Goal: Task Accomplishment & Management: Use online tool/utility

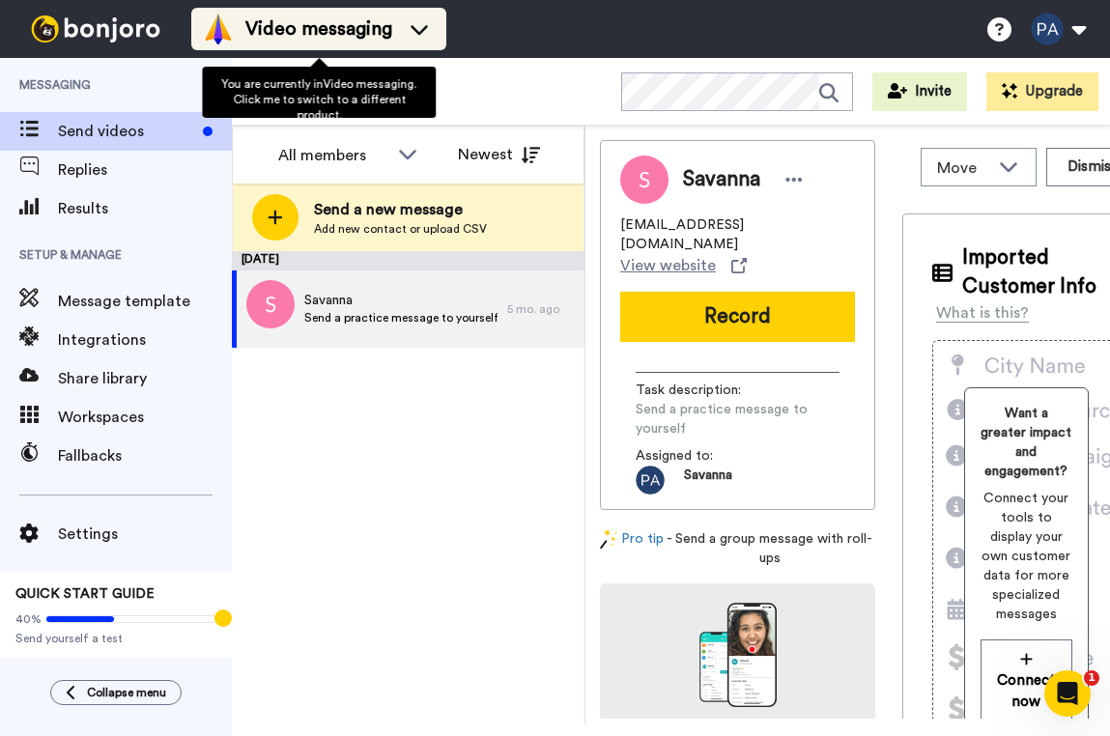
click at [385, 39] on span "Video messaging" at bounding box center [318, 28] width 147 height 27
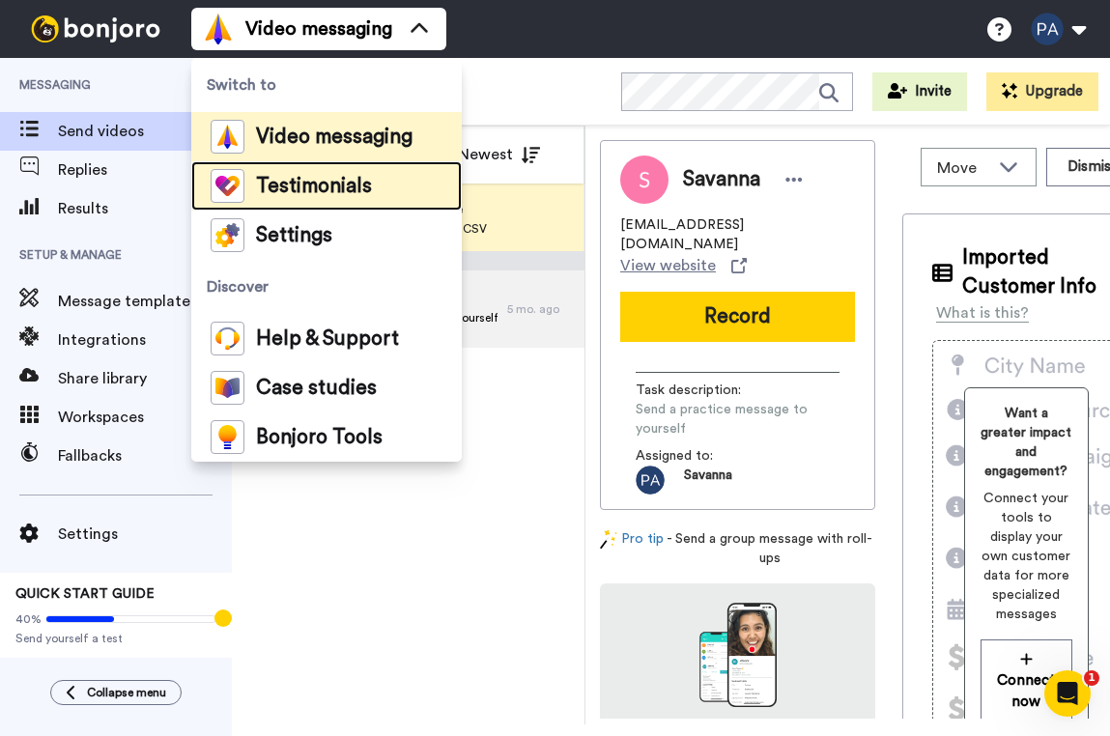
click at [316, 188] on span "Testimonials" at bounding box center [314, 186] width 116 height 19
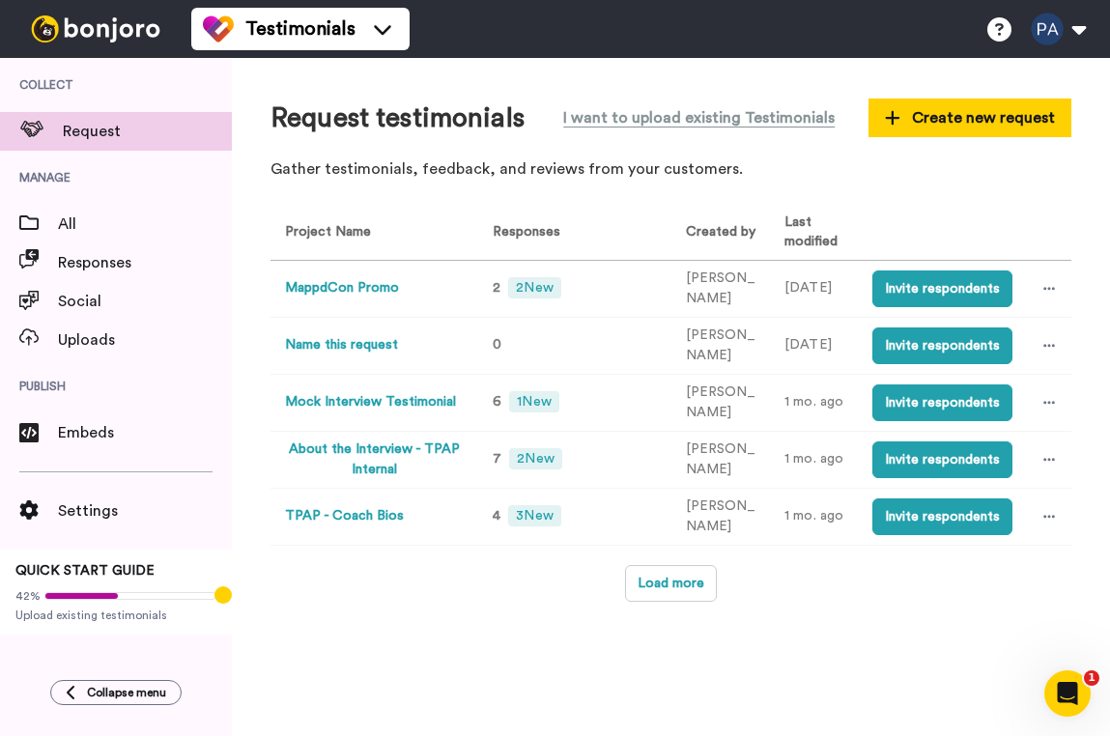
click at [364, 288] on button "MappdCon Promo" at bounding box center [342, 288] width 114 height 20
